Goal: Task Accomplishment & Management: Complete application form

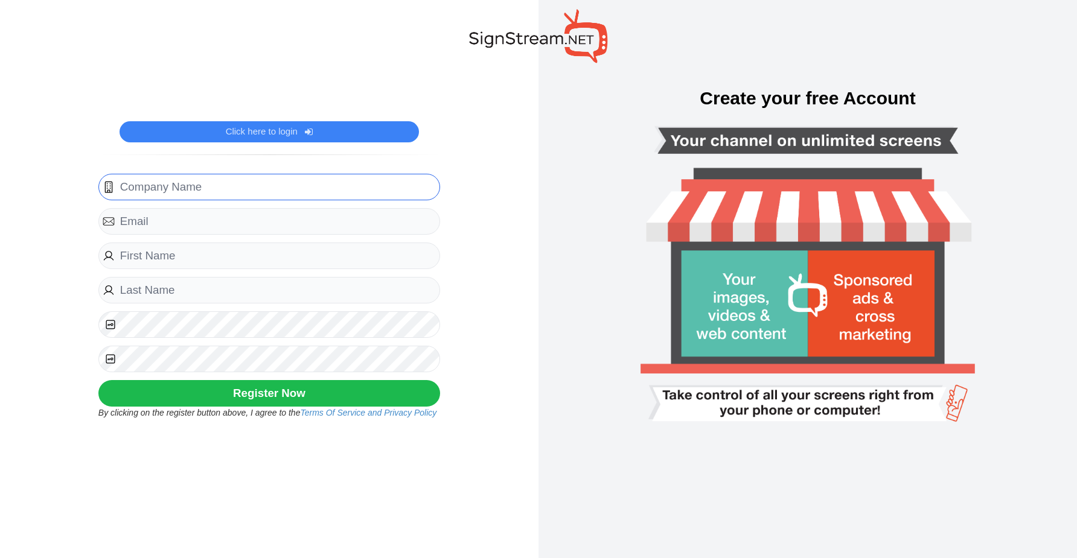
click at [176, 180] on input "text" at bounding box center [269, 187] width 342 height 27
type input "Better Science"
click at [162, 222] on input "email" at bounding box center [269, 221] width 342 height 27
type input "angelica.rosario@bettersciencepr.com"
click at [159, 267] on input "text" at bounding box center [269, 256] width 342 height 27
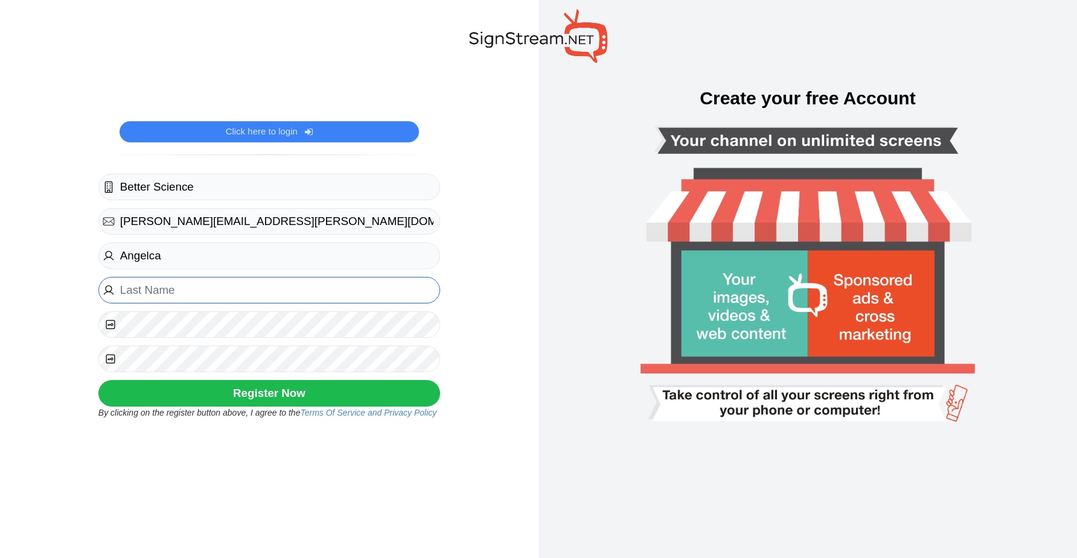
click at [174, 284] on input "text" at bounding box center [269, 290] width 342 height 27
click at [166, 258] on input "Angelca" at bounding box center [269, 256] width 342 height 27
type input "Angelica"
click at [182, 297] on input "text" at bounding box center [269, 290] width 342 height 27
type input "Rosario"
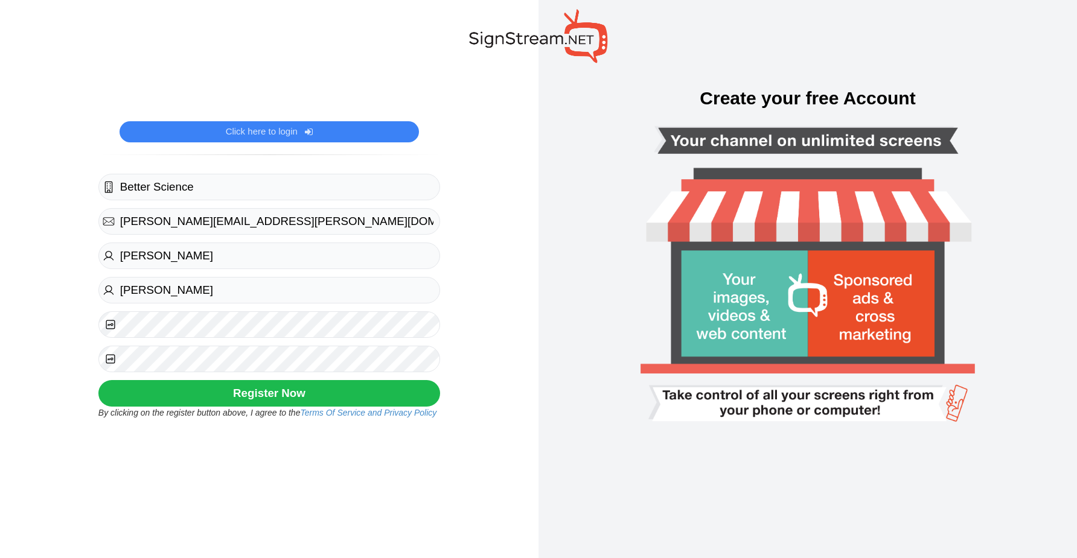
click at [260, 399] on button "Register Now" at bounding box center [269, 393] width 342 height 27
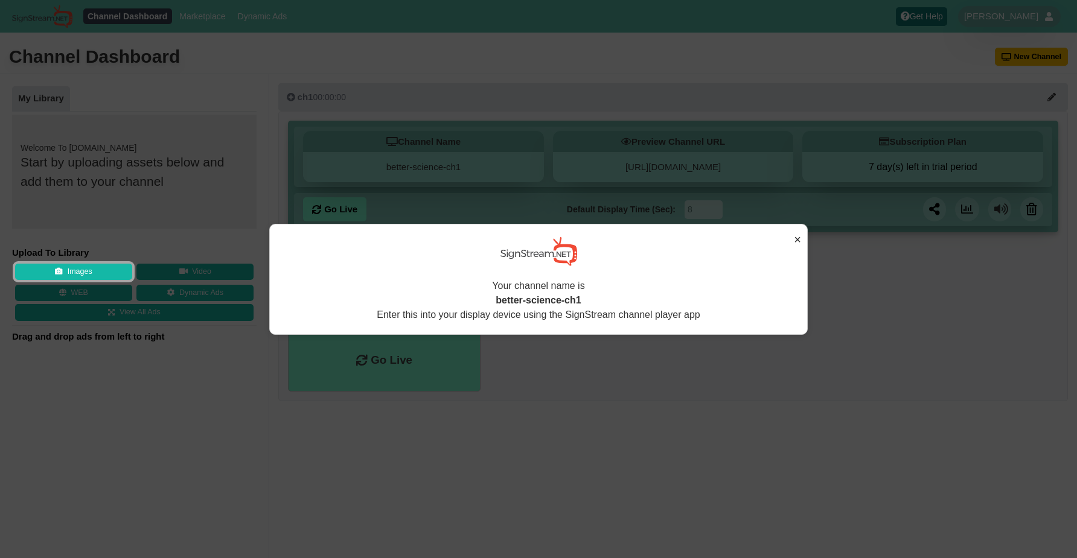
click at [798, 241] on button "×" at bounding box center [797, 240] width 7 height 18
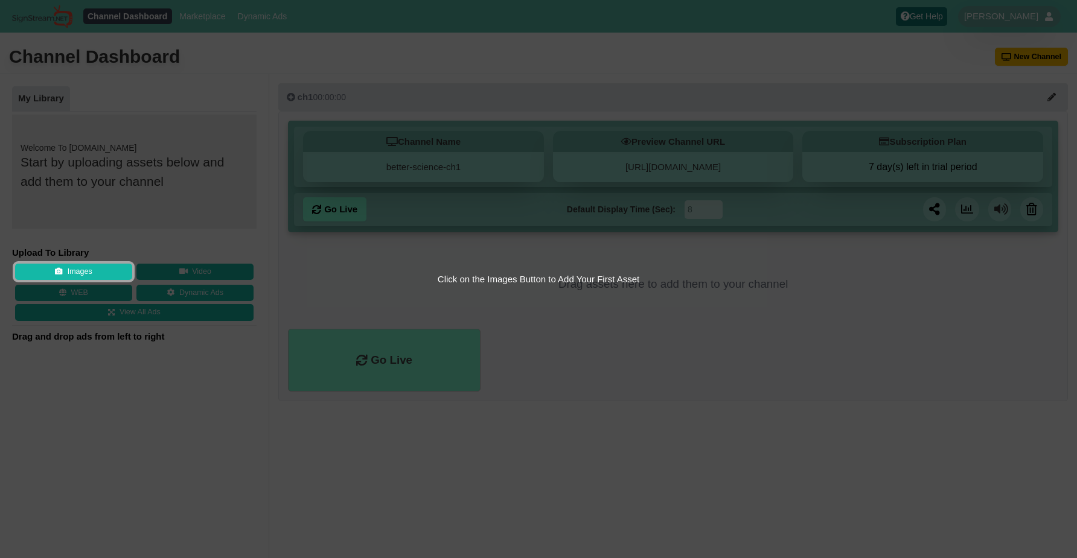
click at [389, 282] on div "Click on the Choose files Button to Add Your Image Asset(s)" at bounding box center [538, 278] width 489 height 229
click at [65, 269] on button "Images" at bounding box center [73, 272] width 117 height 17
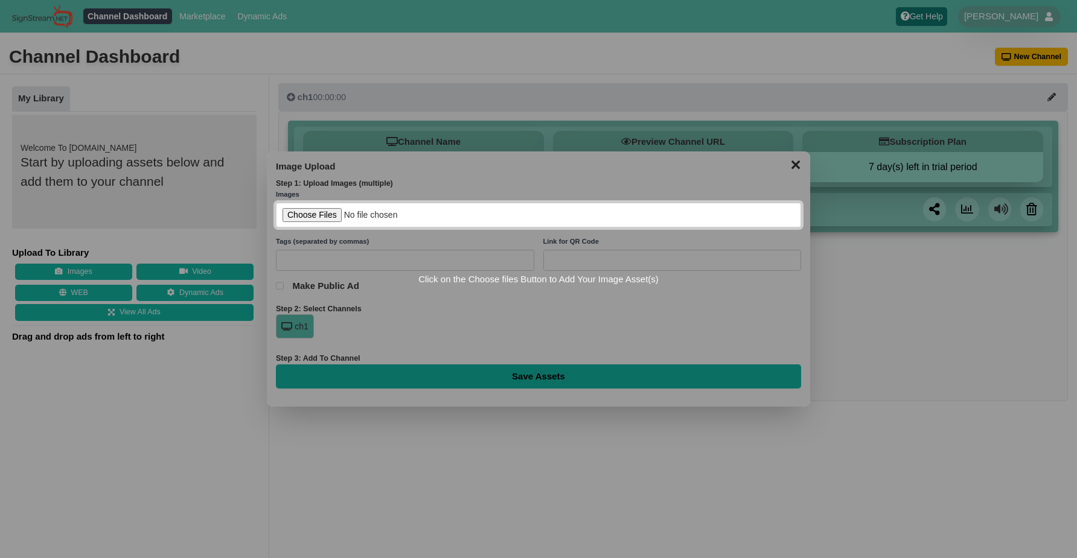
click at [312, 218] on input "file" at bounding box center [538, 215] width 525 height 25
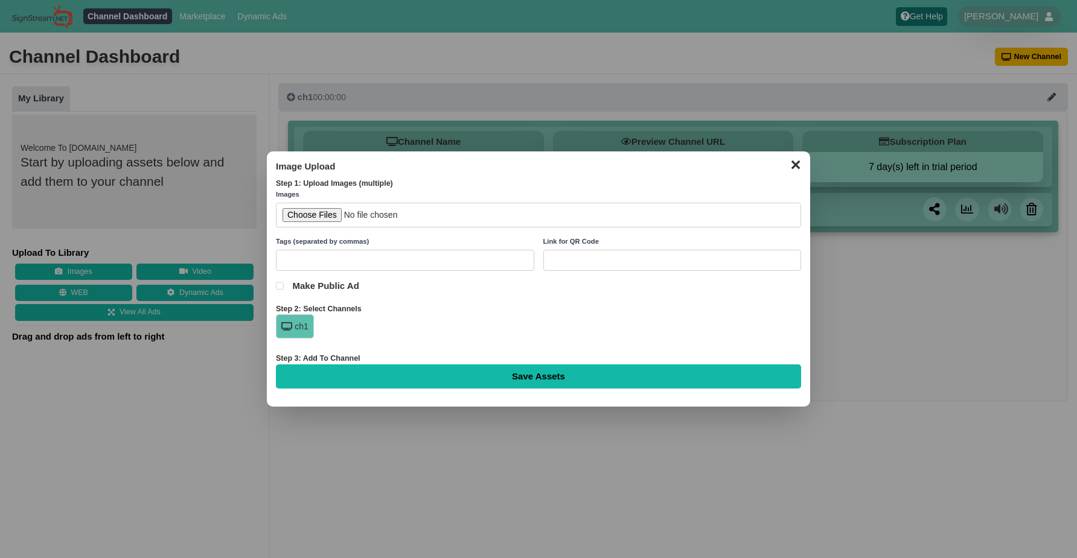
type input "C:\fakepath\Precioqqs Reg..png"
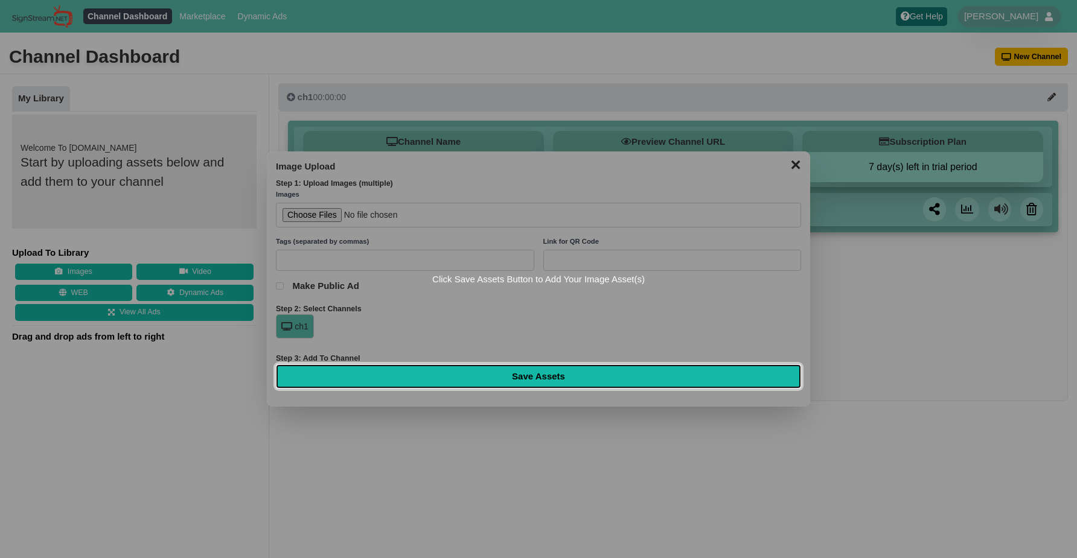
click at [490, 381] on input "Save Assets" at bounding box center [538, 377] width 525 height 24
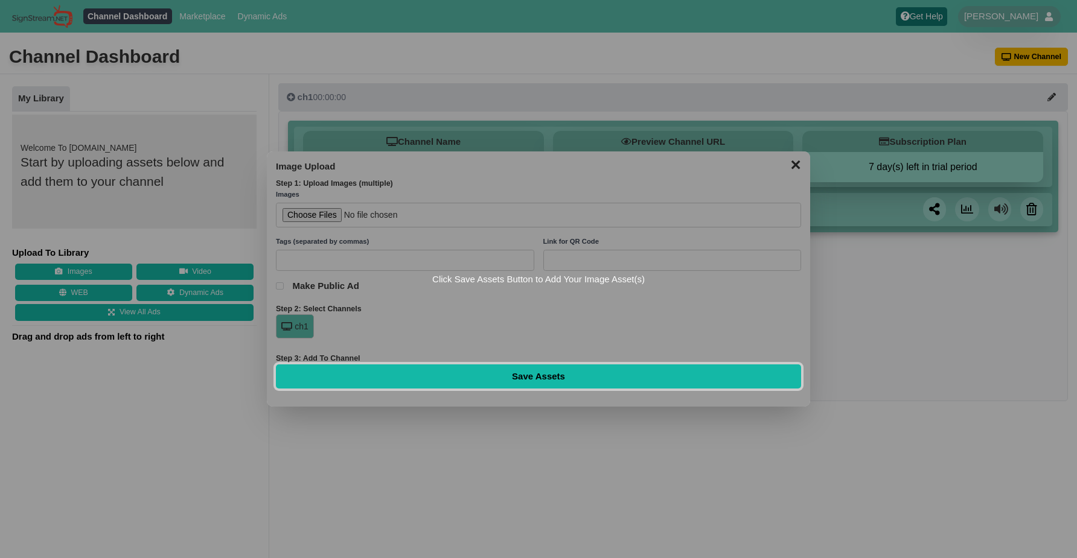
type input "Saving..."
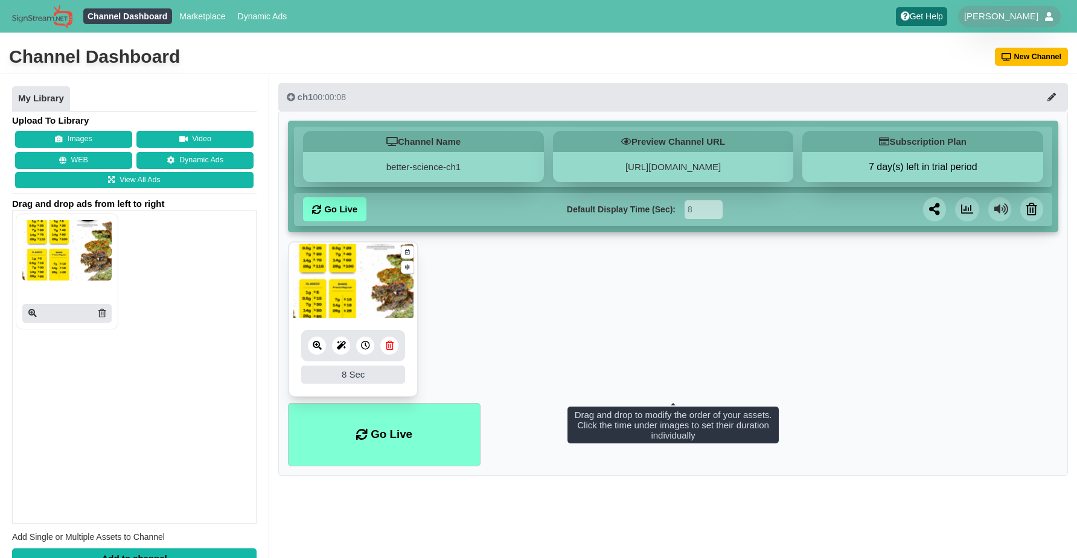
click at [485, 334] on ul "8 8 Sec Fade In Scale In Swirl In Slide In Slide Elliptic Roll In Swing In Save" at bounding box center [673, 322] width 770 height 162
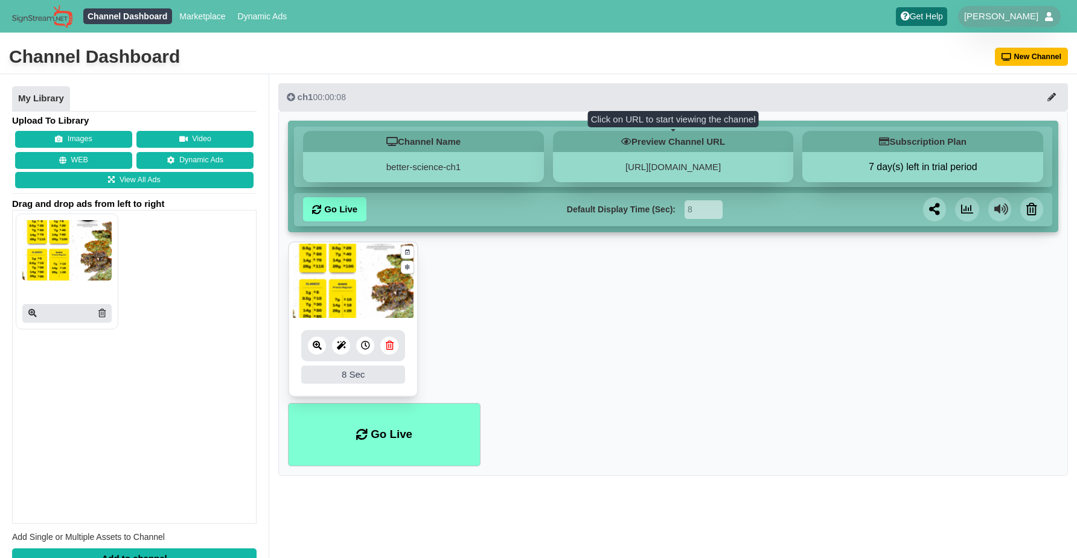
click at [631, 142] on h5 "Preview Channel URL" at bounding box center [673, 141] width 241 height 21
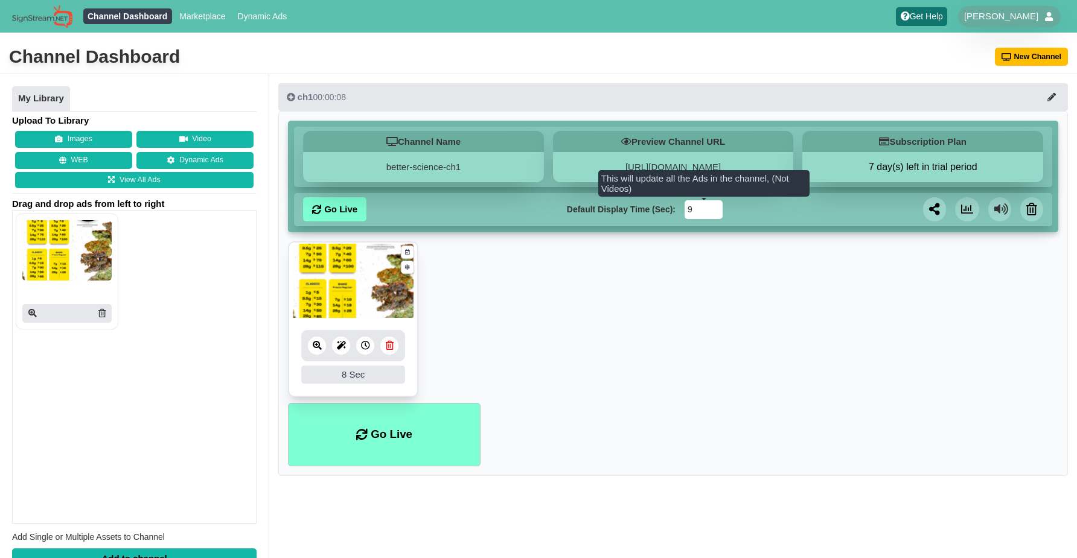
click at [712, 208] on input "9" at bounding box center [704, 209] width 38 height 19
click at [712, 208] on input "10" at bounding box center [704, 209] width 38 height 19
click at [712, 208] on input "11" at bounding box center [704, 209] width 38 height 19
click at [712, 208] on input "12" at bounding box center [704, 209] width 38 height 19
click at [712, 208] on input "13" at bounding box center [704, 209] width 38 height 19
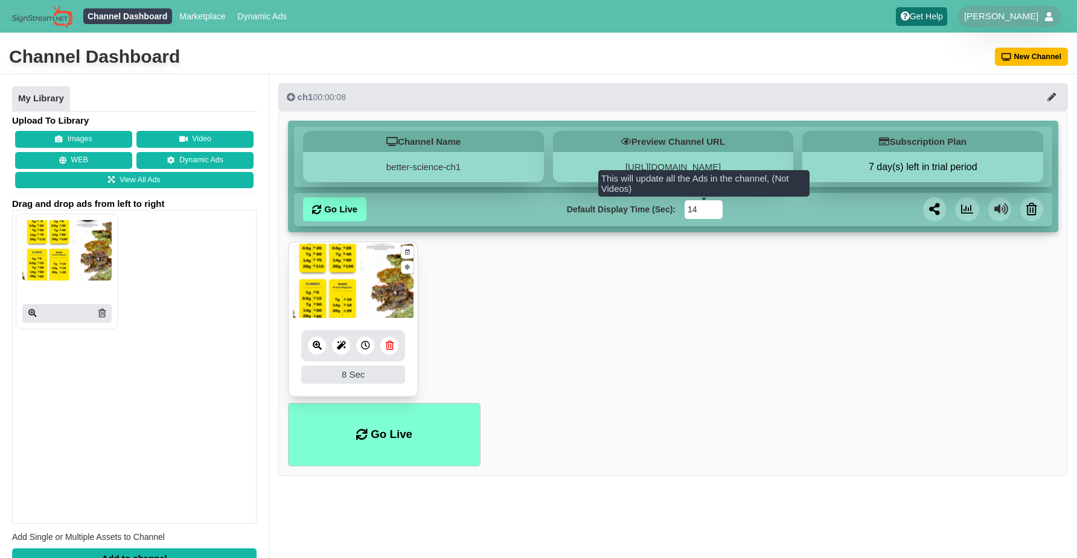
click at [712, 208] on input "14" at bounding box center [704, 209] width 38 height 19
click at [712, 208] on input "15" at bounding box center [704, 209] width 38 height 19
click at [712, 208] on input "16" at bounding box center [704, 209] width 38 height 19
click at [712, 208] on input "17" at bounding box center [704, 209] width 38 height 19
click at [712, 208] on input "18" at bounding box center [704, 209] width 38 height 19
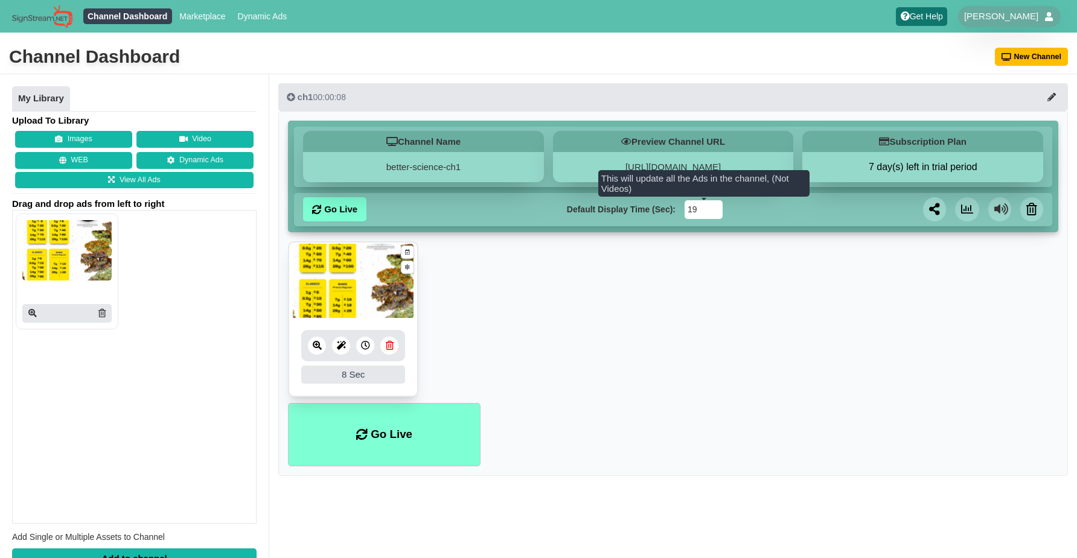
click at [712, 208] on input "19" at bounding box center [704, 209] width 38 height 19
type input "20"
click at [712, 208] on input "20" at bounding box center [704, 209] width 38 height 19
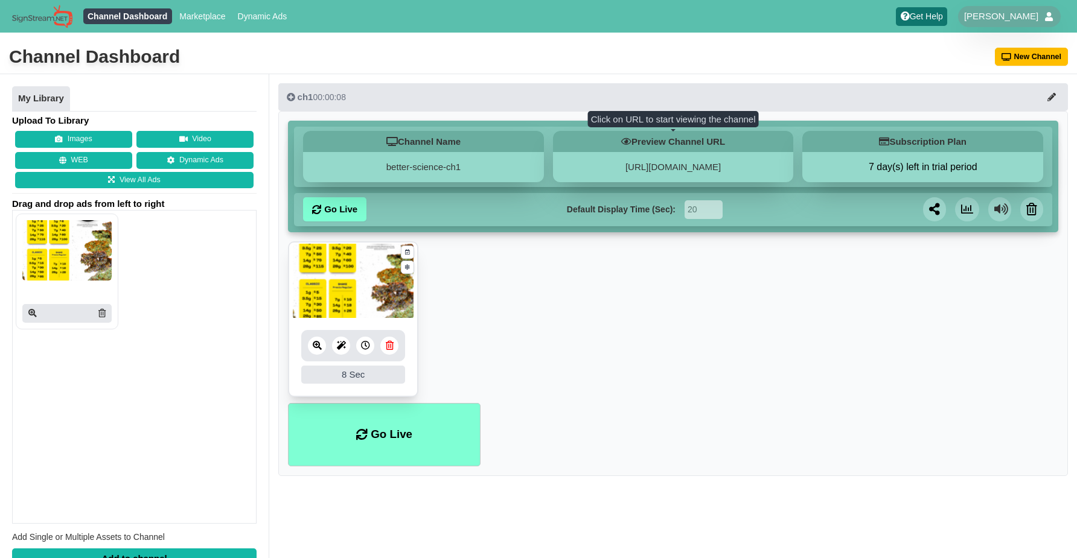
click at [610, 139] on h5 "Preview Channel URL" at bounding box center [673, 141] width 241 height 21
click at [639, 149] on h5 "Preview Channel URL" at bounding box center [673, 141] width 241 height 21
click at [633, 148] on h5 "Preview Channel URL" at bounding box center [673, 141] width 241 height 21
click at [632, 148] on h5 "Preview Channel URL" at bounding box center [673, 141] width 241 height 21
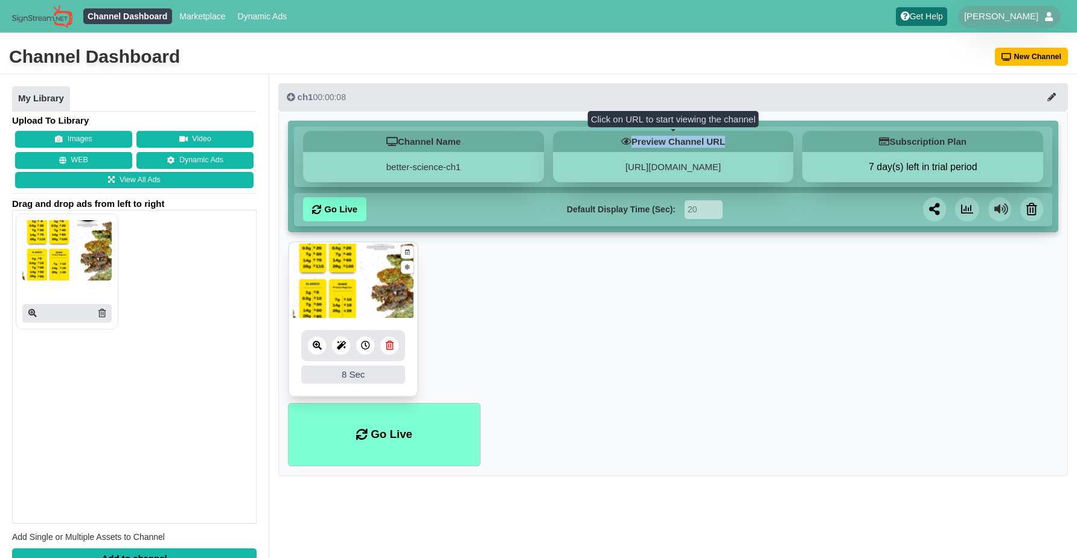
click at [628, 145] on icon at bounding box center [626, 141] width 10 height 9
click at [649, 192] on div "Channel Name better-science-ch1 Preview Channel URL [URL][DOMAIN_NAME] Subscrip…" at bounding box center [673, 177] width 758 height 100
click at [641, 177] on div "[URL][DOMAIN_NAME]" at bounding box center [673, 167] width 241 height 30
